Goal: Information Seeking & Learning: Understand process/instructions

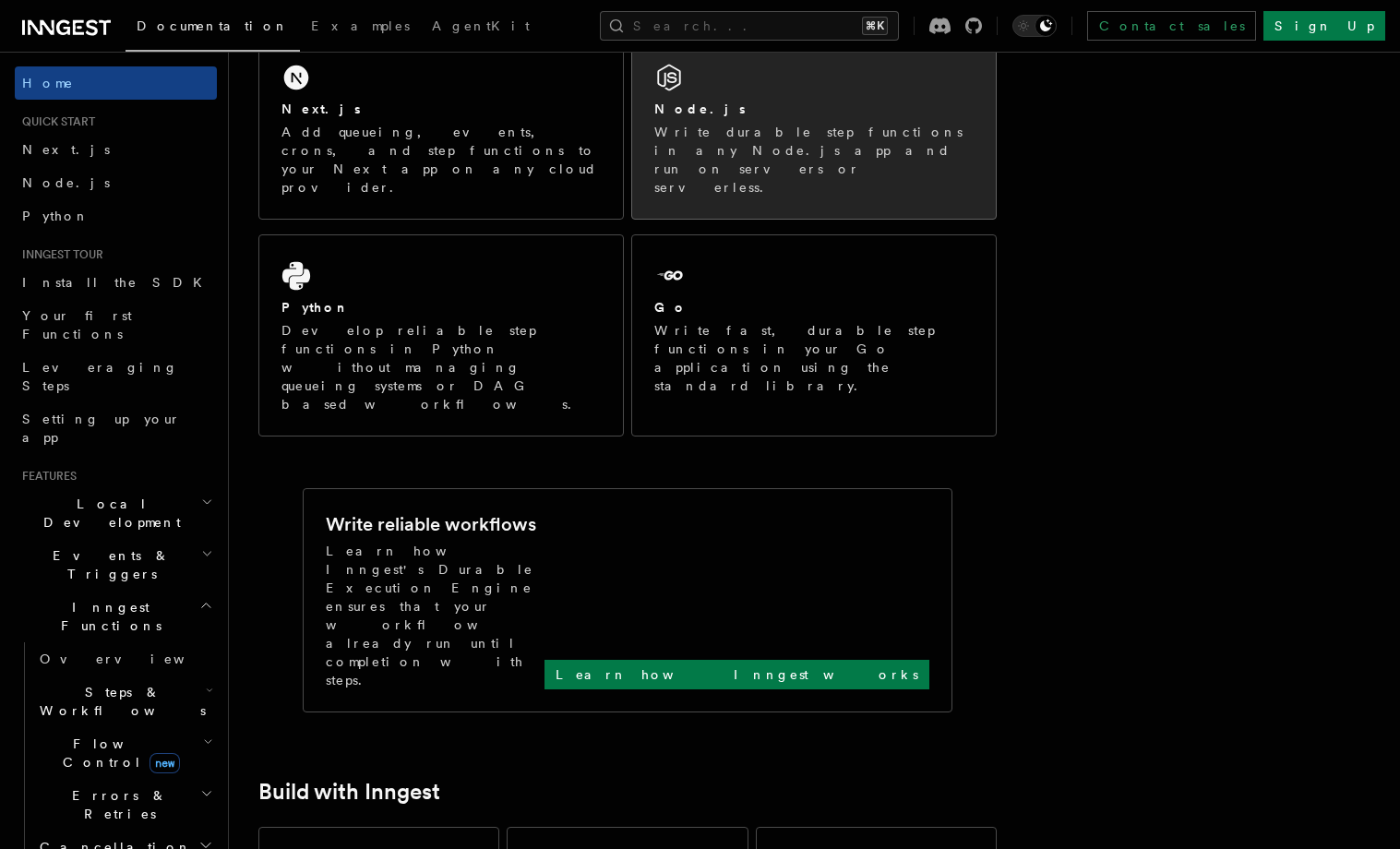
scroll to position [345, 0]
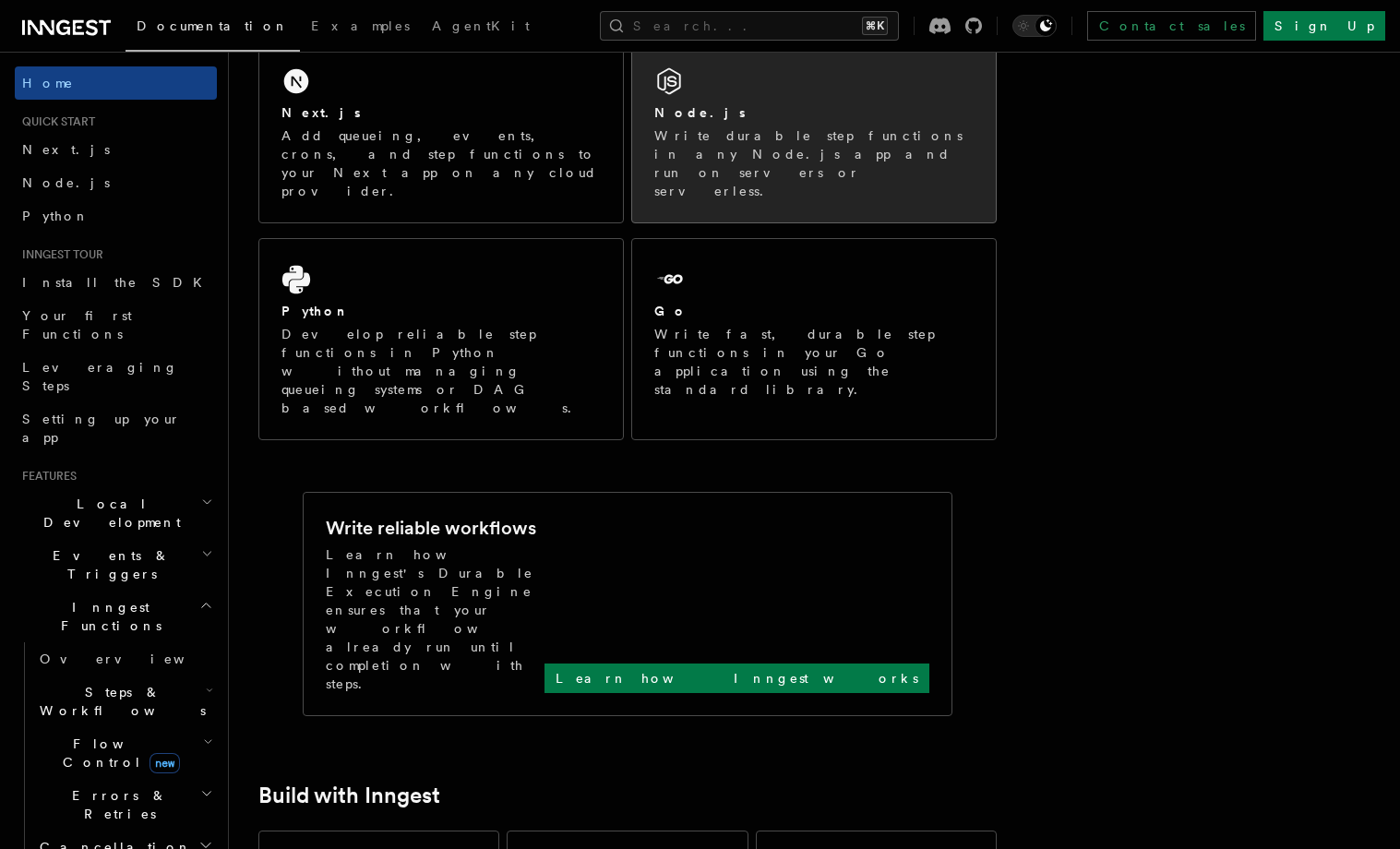
click at [803, 153] on p "Write durable step functions in any Node.js app and run on servers or serverles…" at bounding box center [814, 163] width 320 height 73
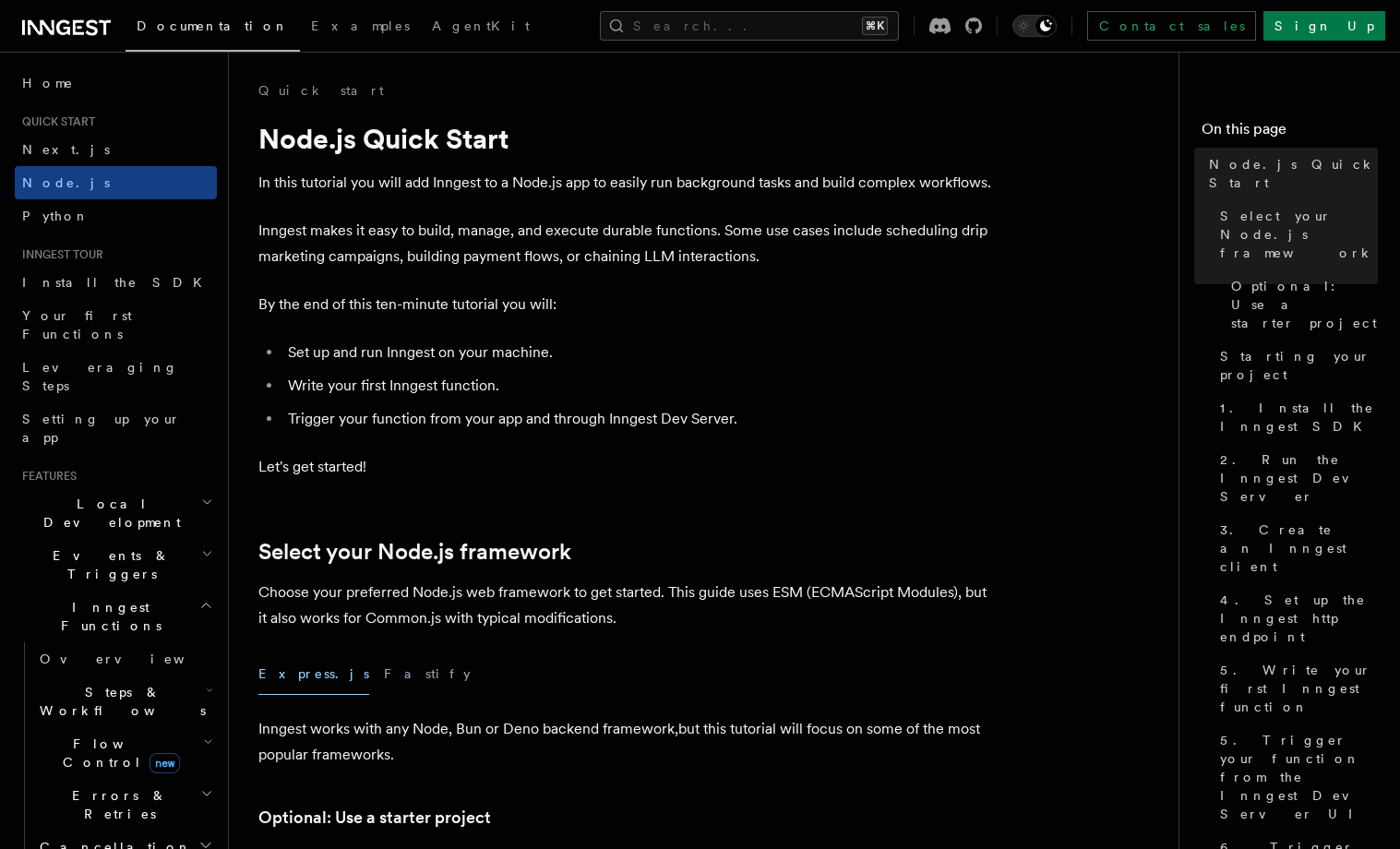
drag, startPoint x: 438, startPoint y: 307, endPoint x: 414, endPoint y: 306, distance: 24.0
click at [438, 306] on p "By the end of this ten-minute tutorial you will:" at bounding box center [627, 305] width 738 height 26
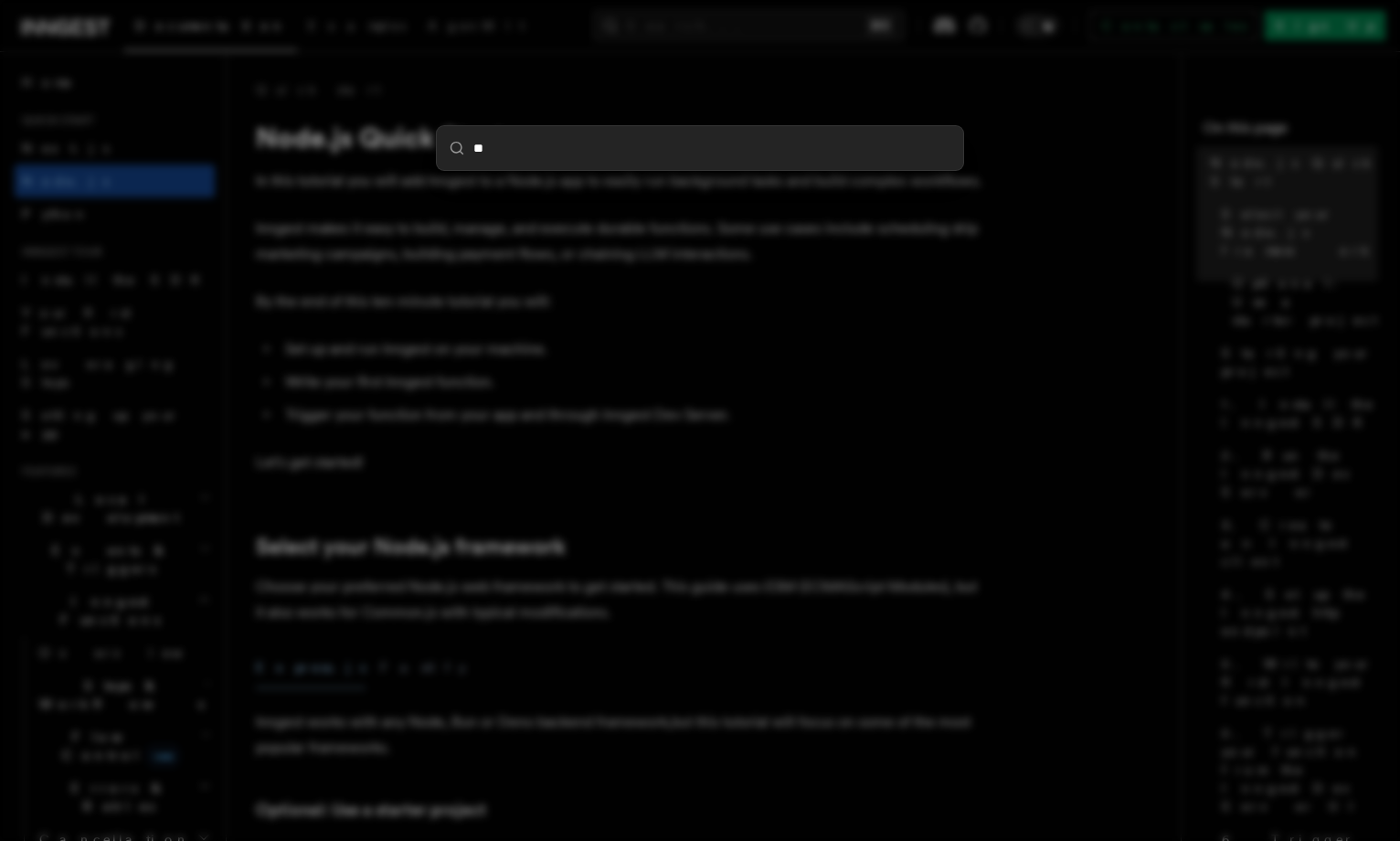
type input "***"
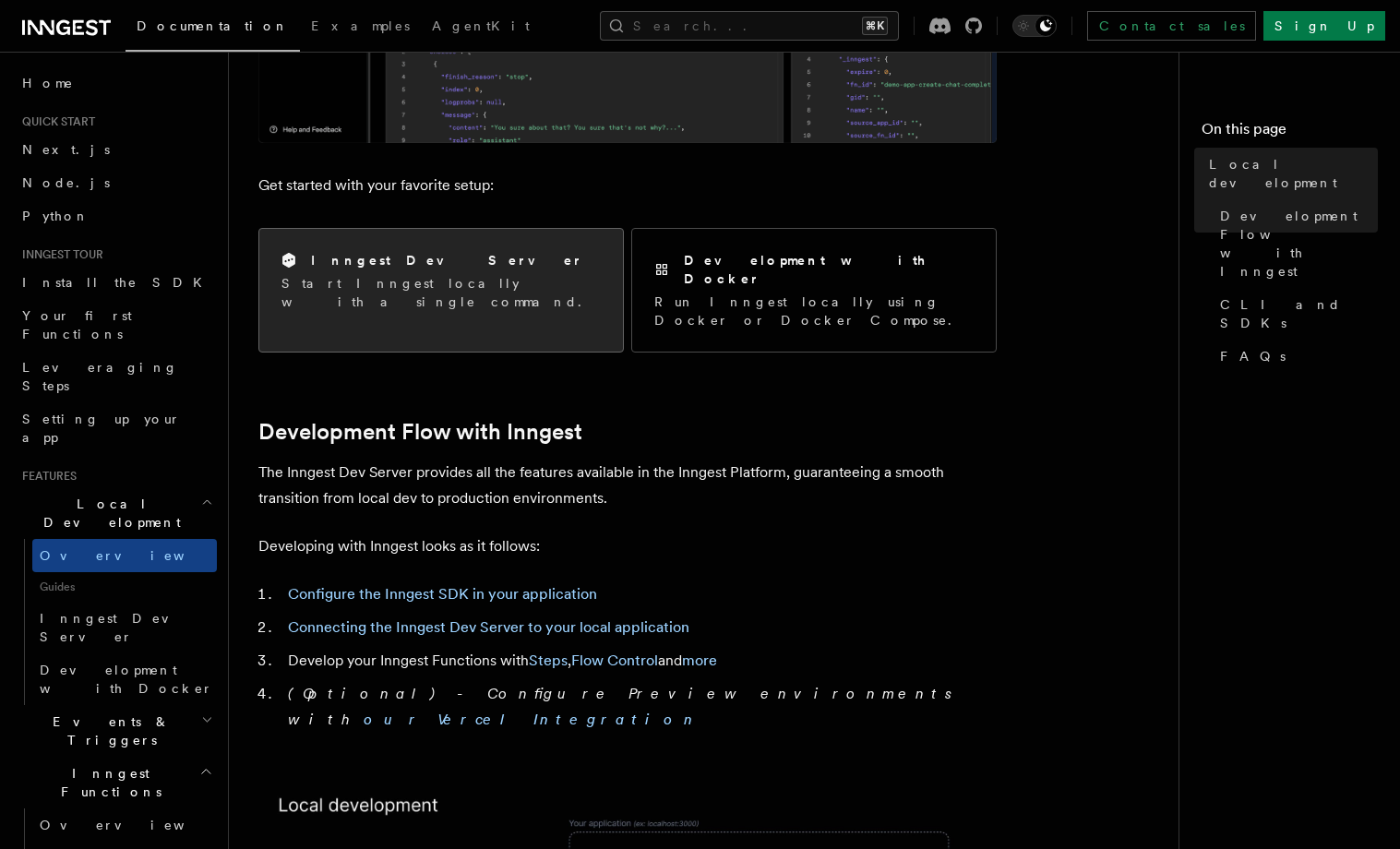
scroll to position [648, 0]
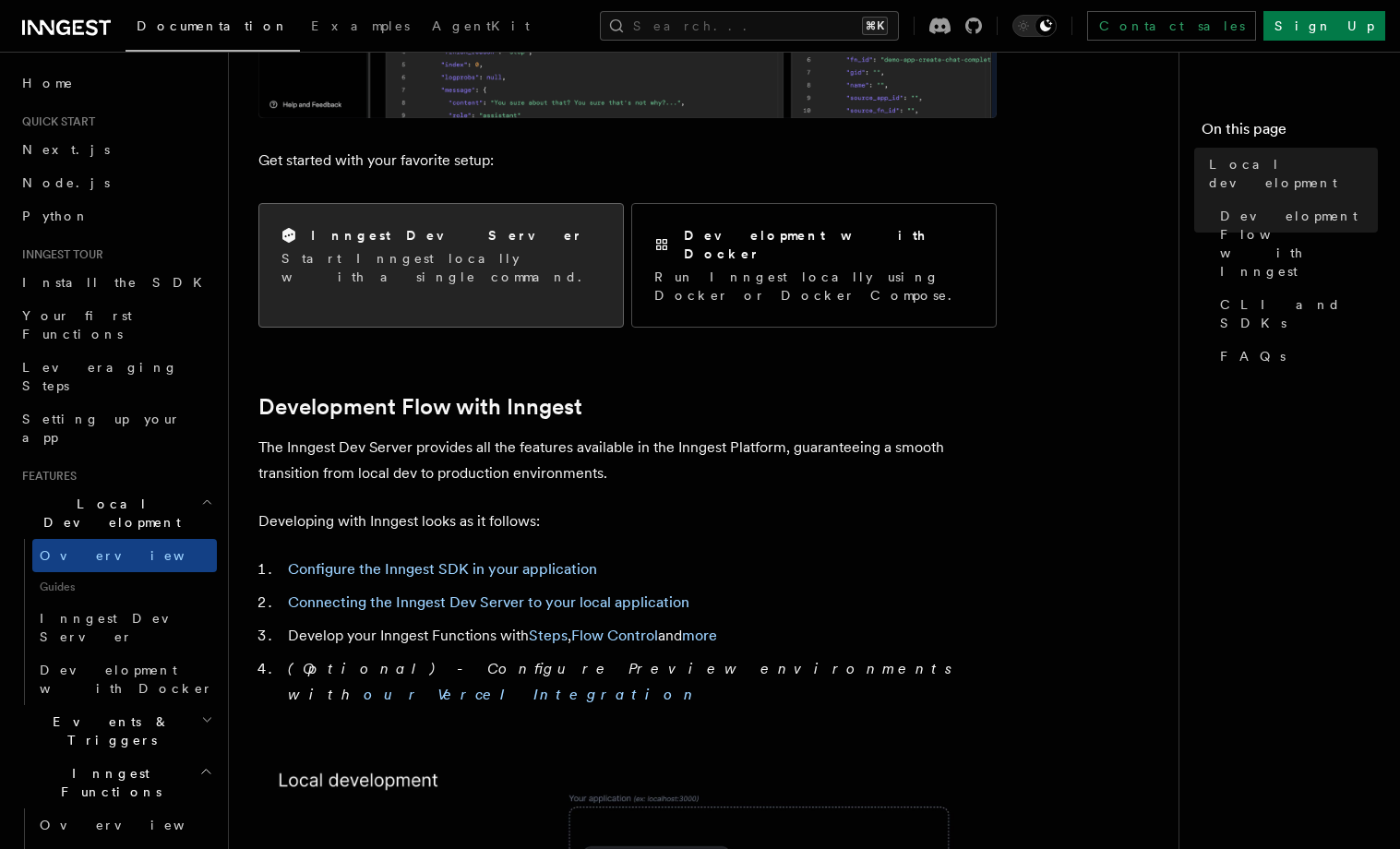
click at [420, 263] on p "Start Inngest locally with a single command." at bounding box center [441, 267] width 320 height 37
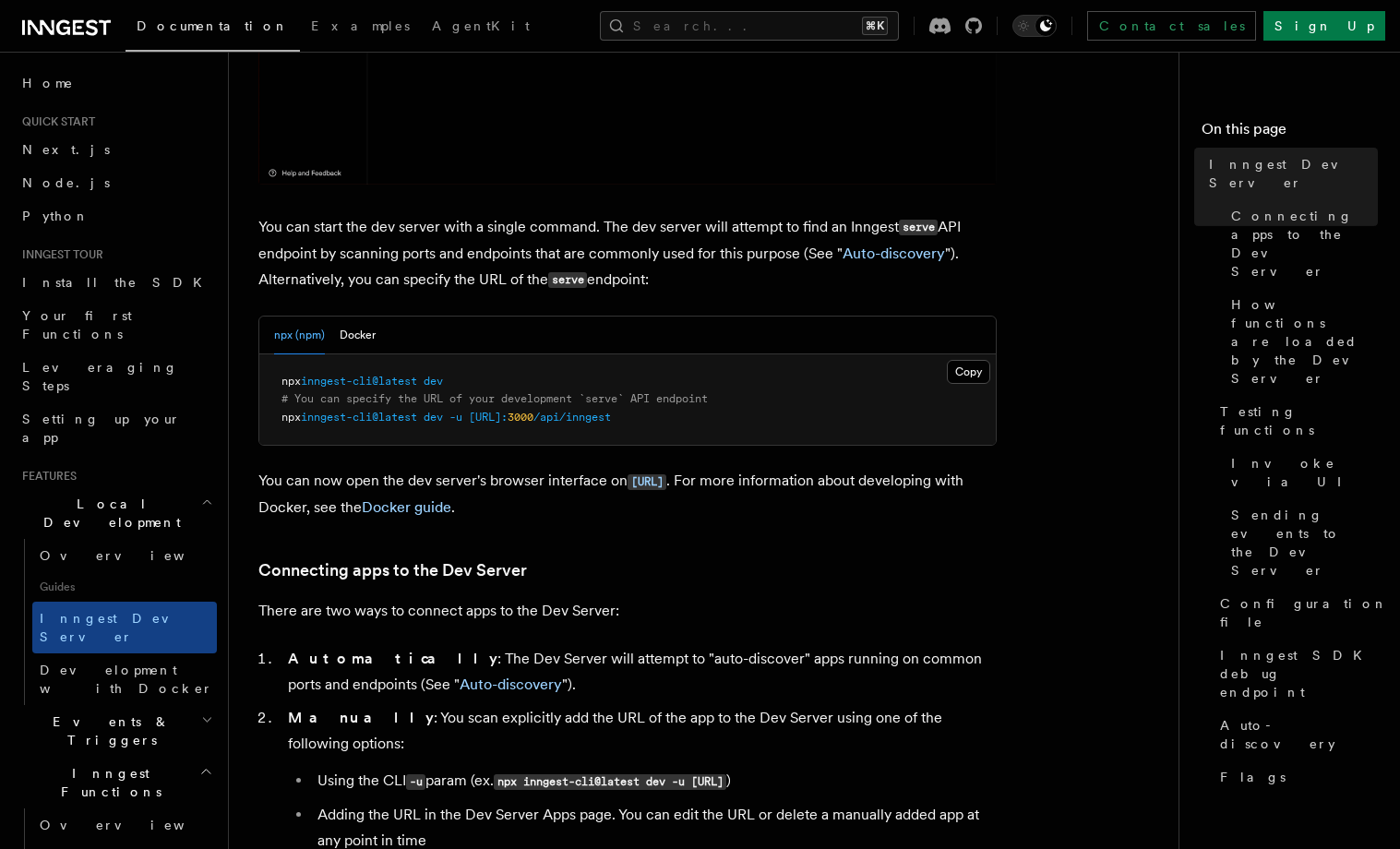
scroll to position [641, 0]
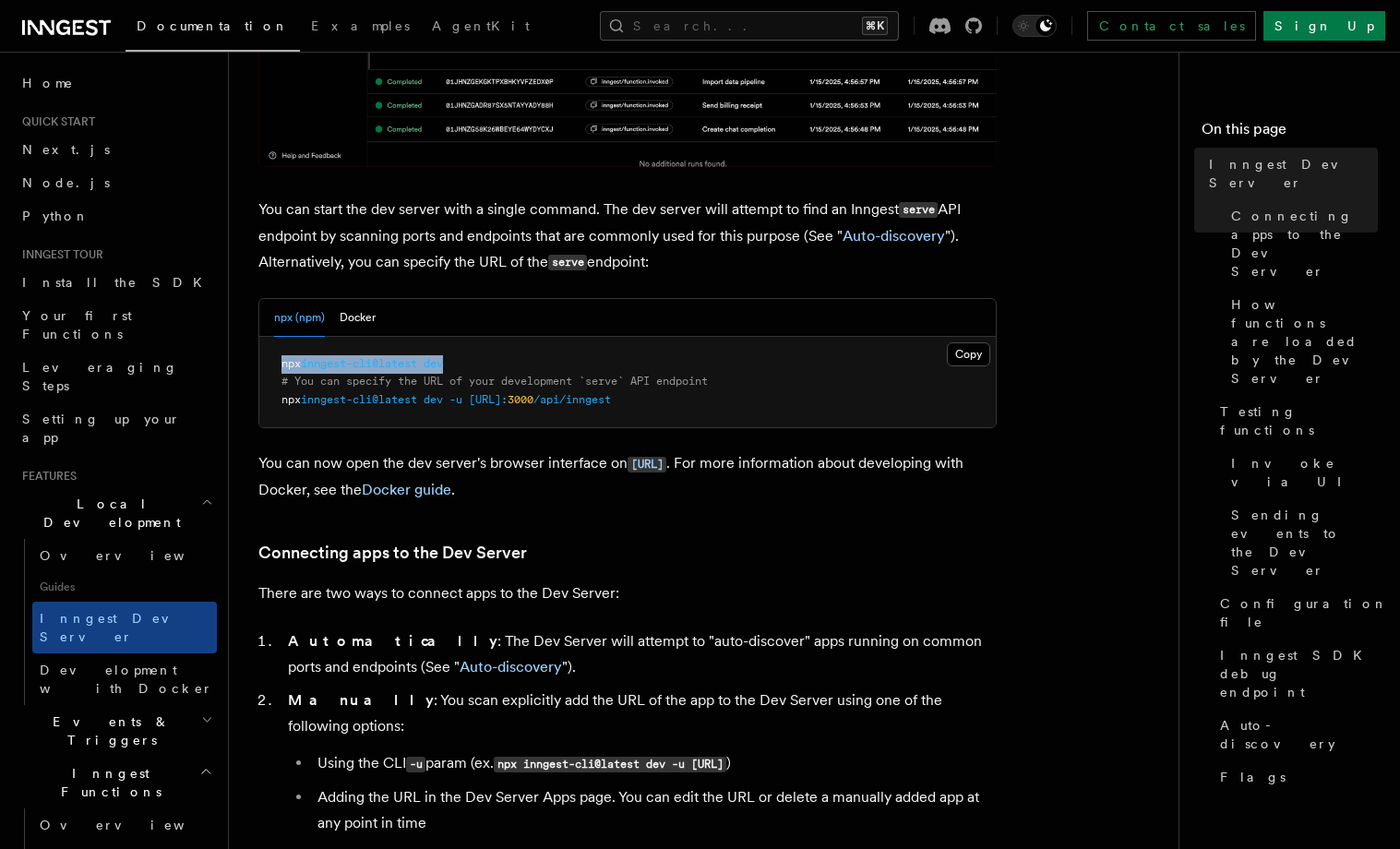
drag, startPoint x: 276, startPoint y: 365, endPoint x: 515, endPoint y: 364, distance: 239.0
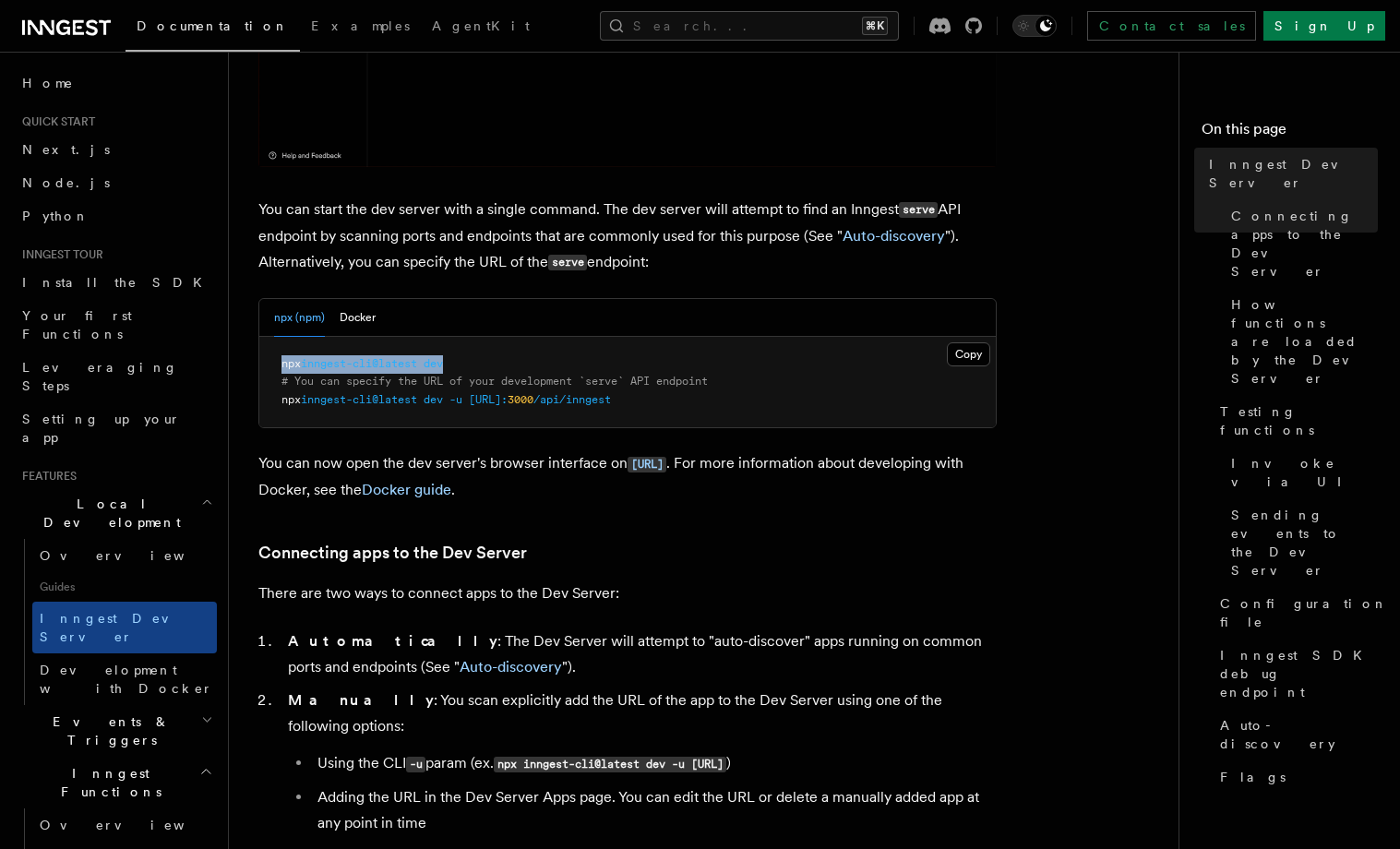
click at [515, 364] on pre "npx inngest-cli@latest dev # You can specify the URL of your development `serve…" at bounding box center [628, 382] width 737 height 91
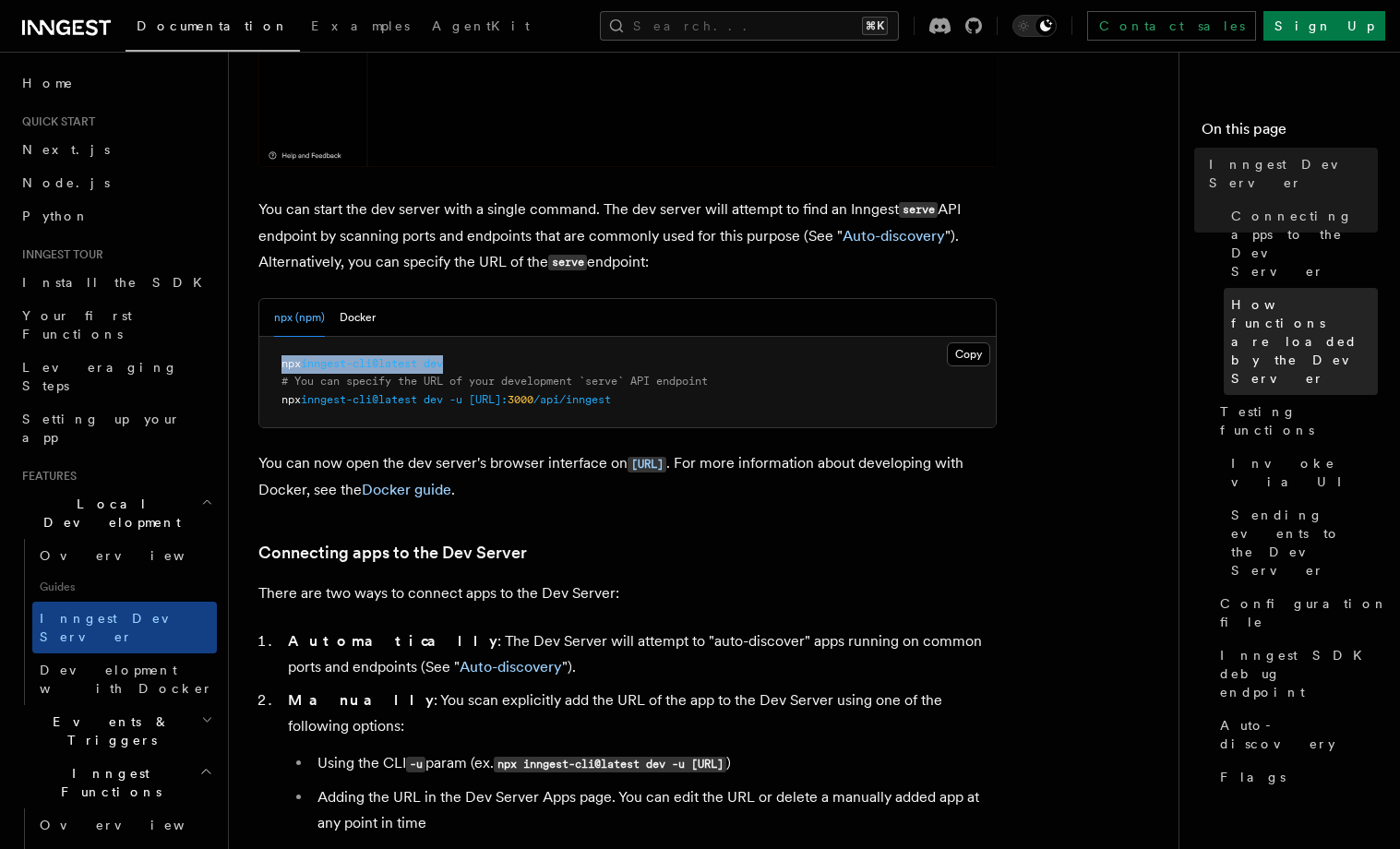
copy span "npx inngest-cli@latest dev"
